Goal: Task Accomplishment & Management: Manage account settings

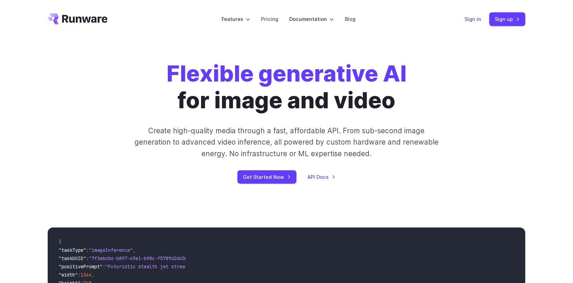
click at [475, 19] on link "Sign in" at bounding box center [472, 19] width 16 height 8
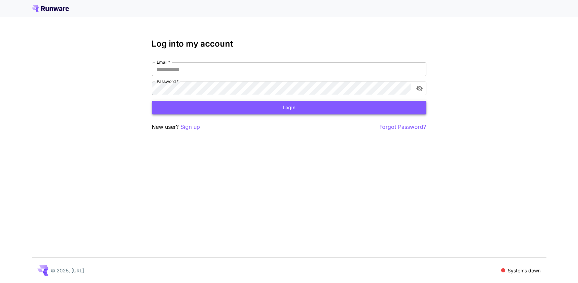
type input "**********"
click at [223, 110] on button "Login" at bounding box center [289, 108] width 274 height 14
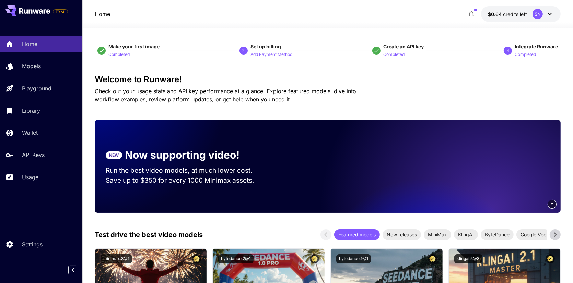
click at [470, 15] on icon "button" at bounding box center [471, 14] width 5 height 7
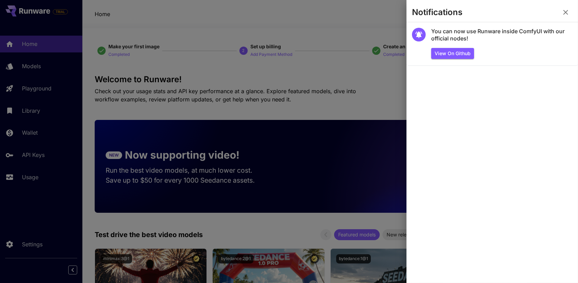
click at [356, 16] on div at bounding box center [289, 141] width 578 height 283
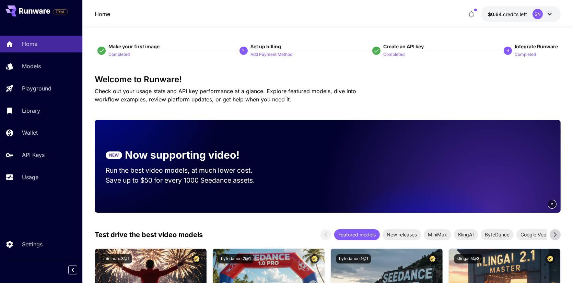
click at [549, 14] on icon at bounding box center [549, 14] width 4 height 2
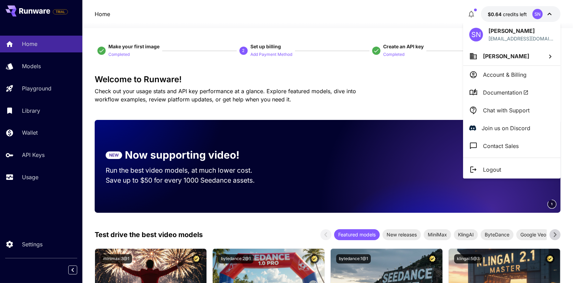
click at [548, 16] on div at bounding box center [289, 141] width 578 height 283
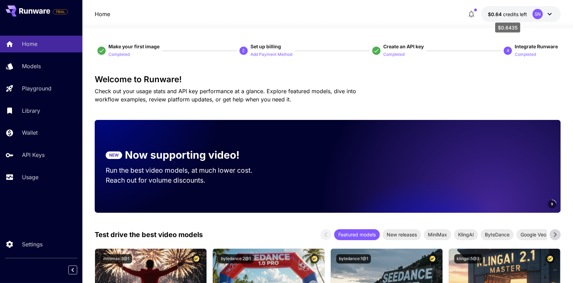
click at [514, 11] on span "credits left" at bounding box center [515, 14] width 24 height 6
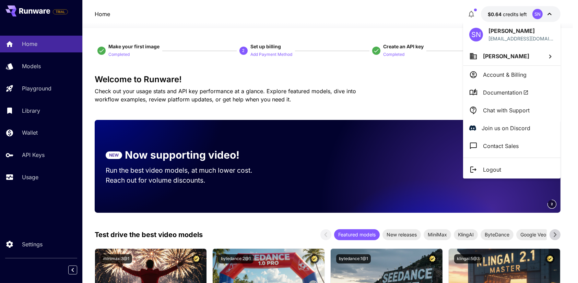
click at [326, 2] on div at bounding box center [289, 141] width 578 height 283
